Goal: Task Accomplishment & Management: Use online tool/utility

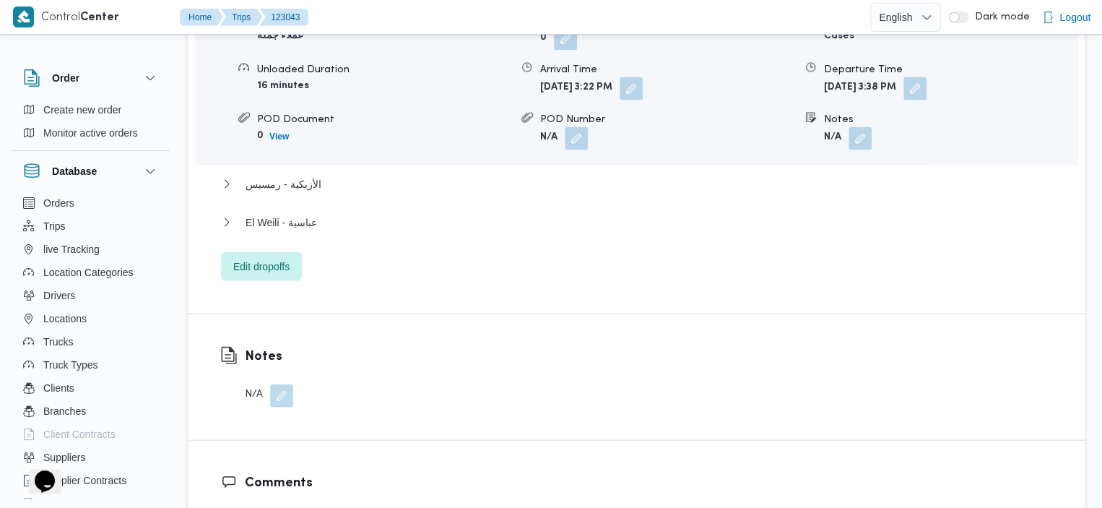
scroll to position [1370, 0]
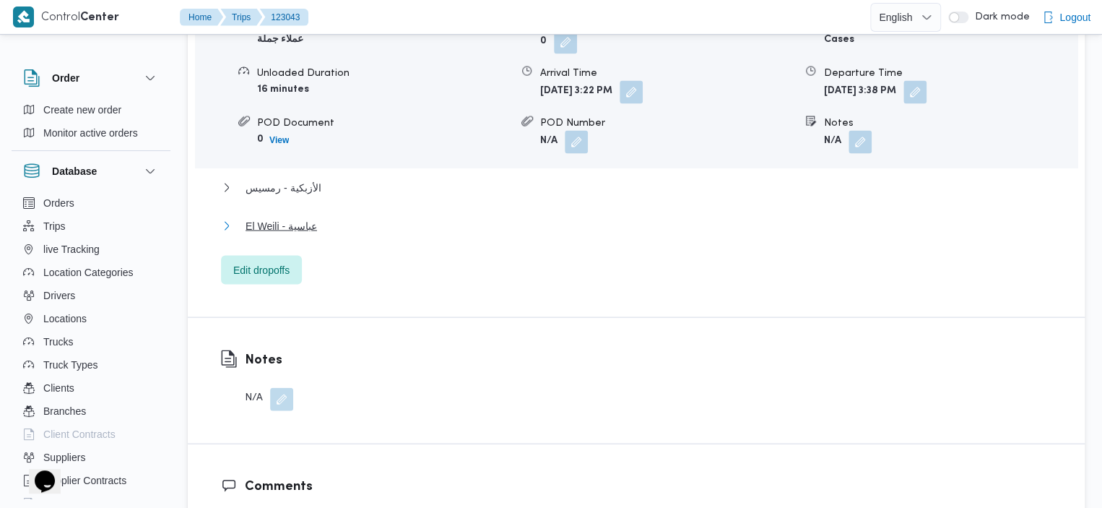
click at [303, 217] on span "El Weili - عباسية" at bounding box center [282, 225] width 72 height 17
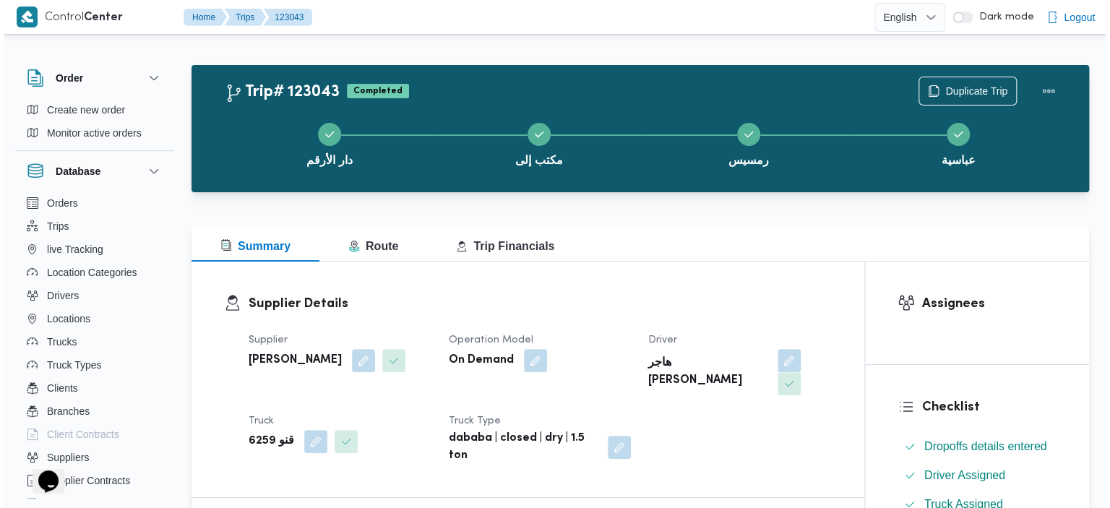
scroll to position [0, 0]
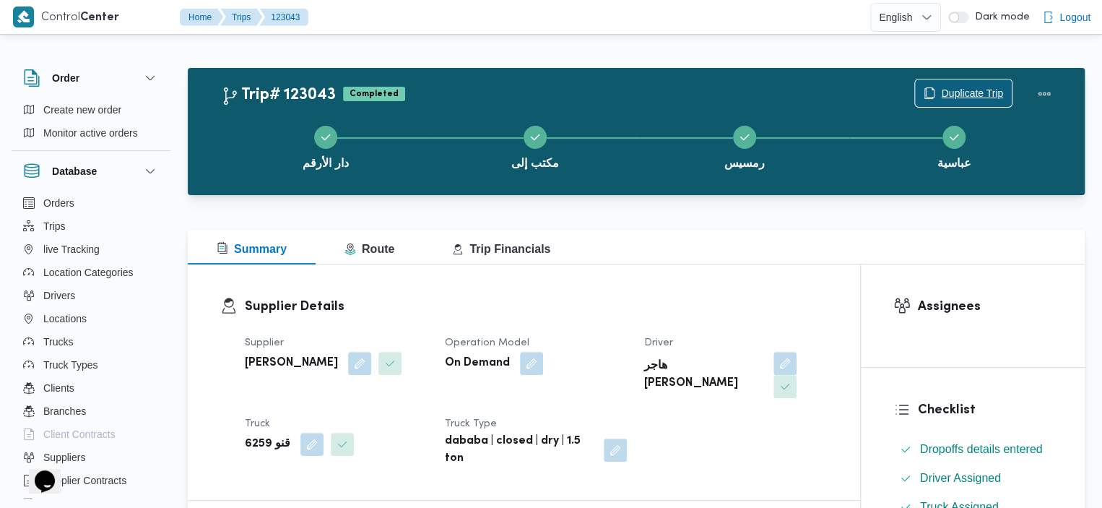
click at [945, 90] on span "Duplicate Trip" at bounding box center [972, 93] width 62 height 17
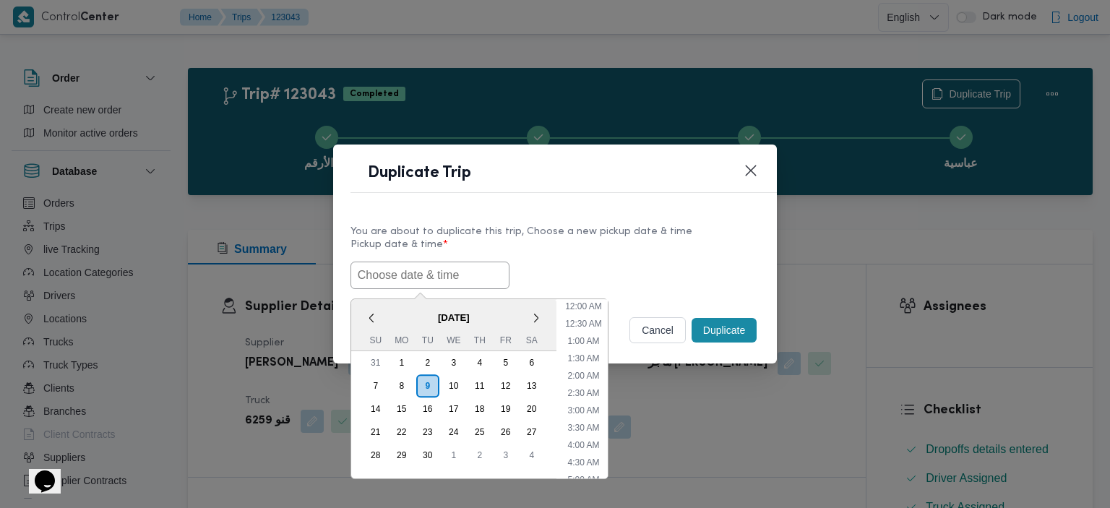
click at [483, 275] on input "text" at bounding box center [429, 275] width 159 height 27
click at [451, 383] on div "10" at bounding box center [453, 385] width 27 height 27
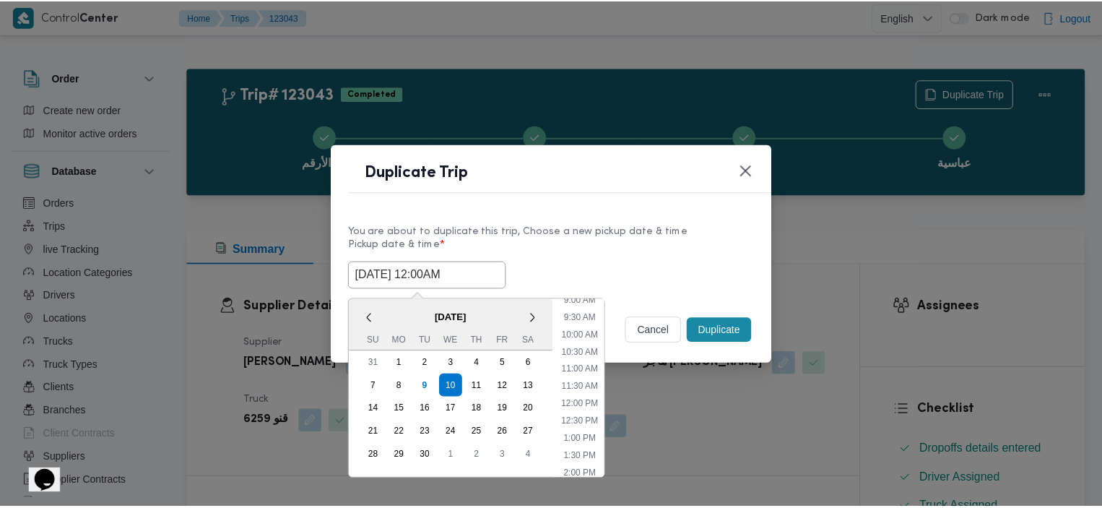
scroll to position [309, 0]
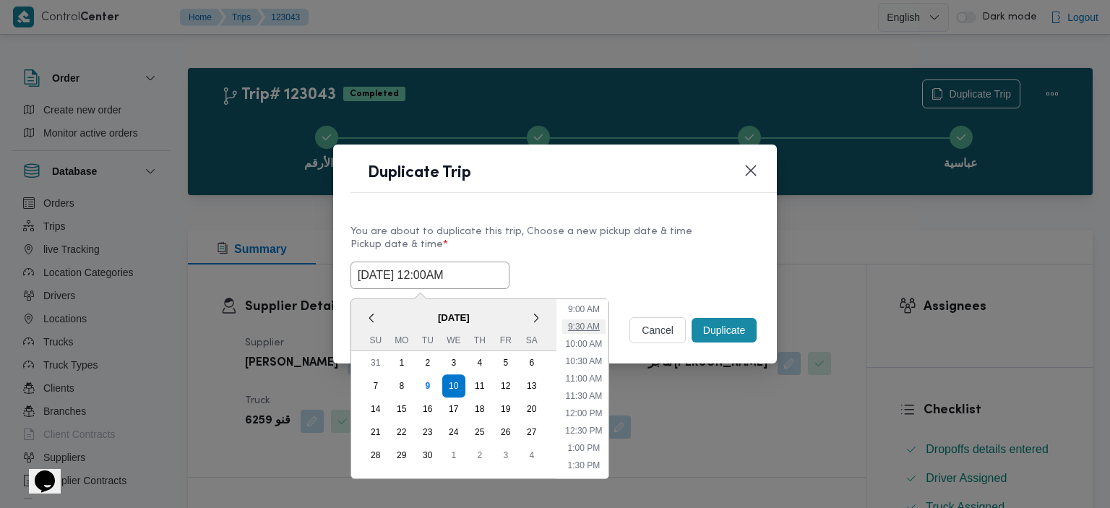
click at [584, 322] on li "9:30 AM" at bounding box center [583, 326] width 43 height 14
type input "10/09/2025 9:30AM"
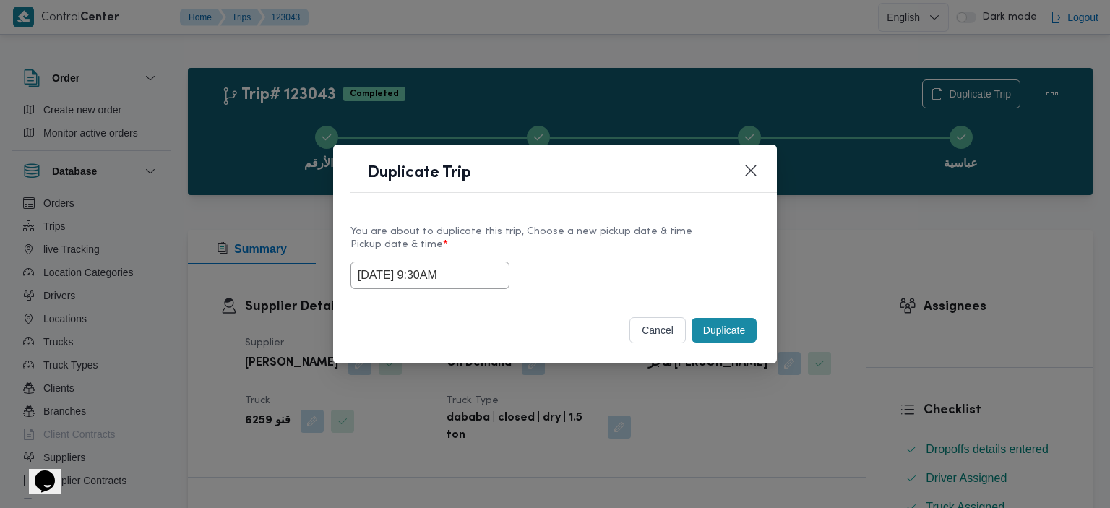
click at [724, 327] on button "Duplicate" at bounding box center [723, 330] width 65 height 25
